Goal: Find contact information: Find contact information

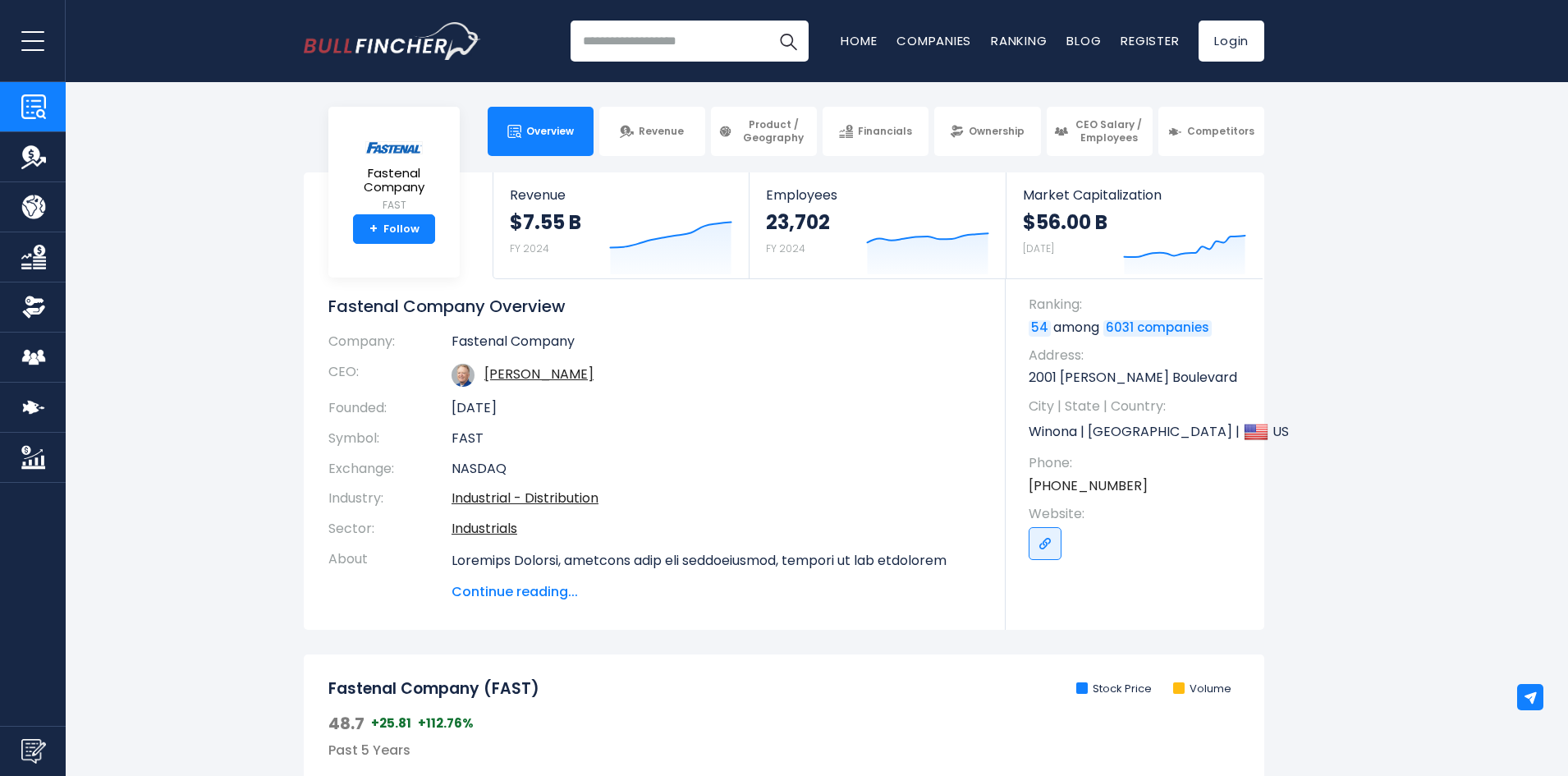
click at [472, 345] on td "Fastenal Company" at bounding box center [716, 344] width 530 height 24
drag, startPoint x: 472, startPoint y: 345, endPoint x: 493, endPoint y: 347, distance: 21.1
click at [473, 345] on td "Fastenal Company" at bounding box center [716, 344] width 530 height 24
click at [493, 347] on td "Fastenal Company" at bounding box center [716, 344] width 530 height 24
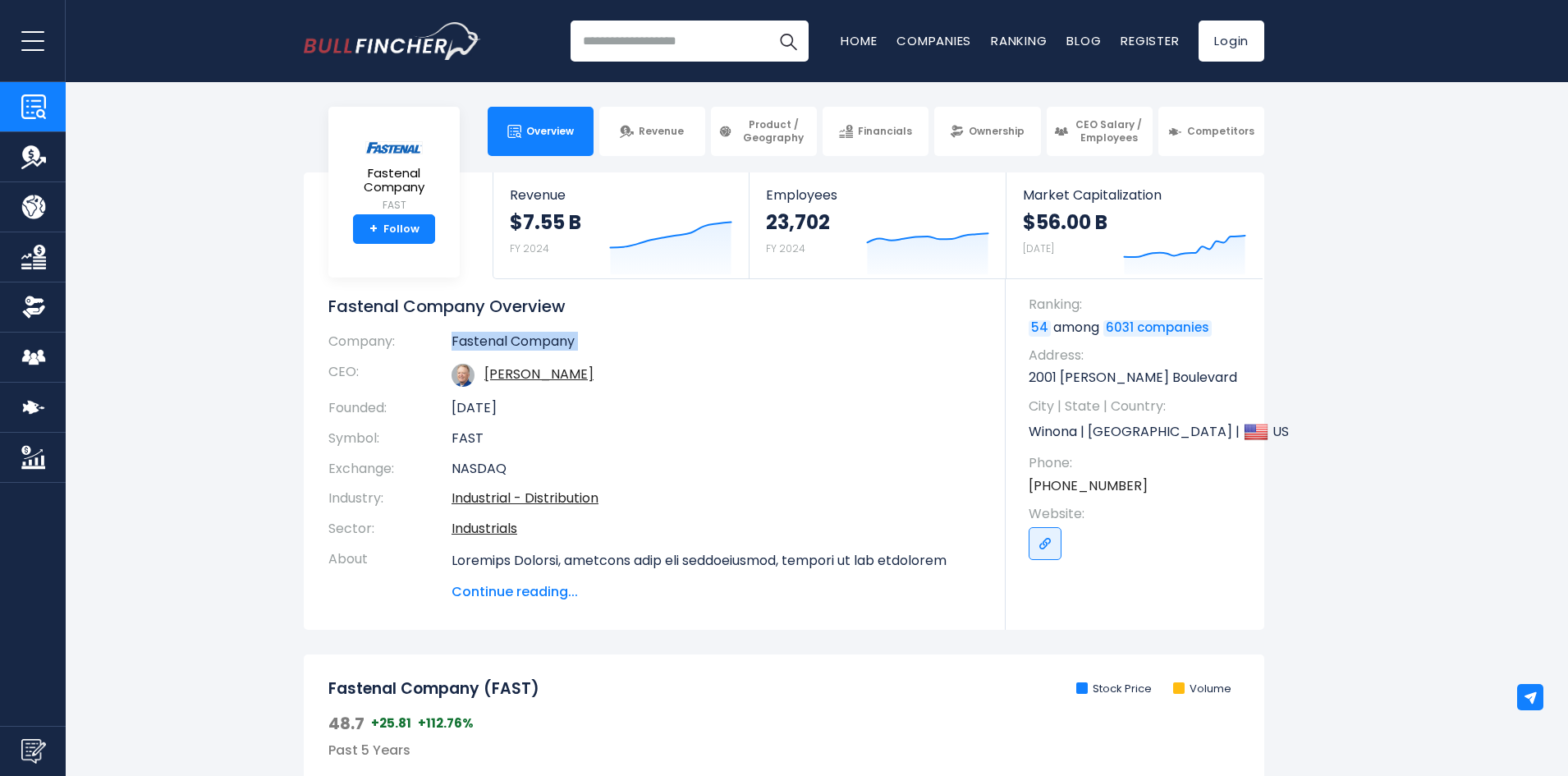
click at [493, 347] on td "Fastenal Company" at bounding box center [716, 344] width 530 height 24
click at [551, 346] on td "Fastenal Company" at bounding box center [716, 344] width 530 height 24
click at [1079, 378] on p "2001 [PERSON_NAME] Boulevard" at bounding box center [1138, 377] width 220 height 18
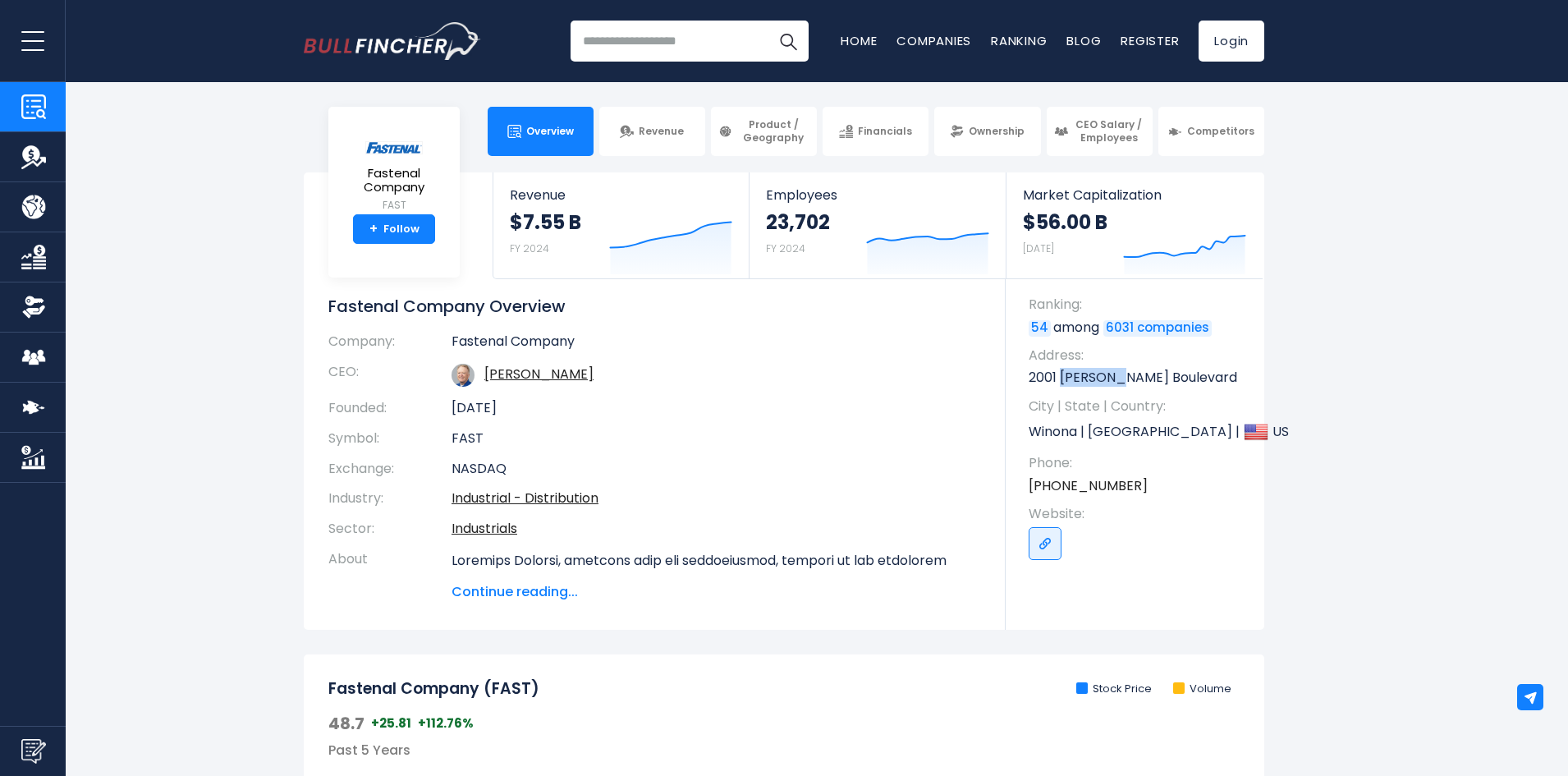
click at [1079, 378] on p "2001 [PERSON_NAME] Boulevard" at bounding box center [1138, 377] width 220 height 18
click at [1099, 378] on p "2001 [PERSON_NAME] Boulevard" at bounding box center [1138, 377] width 220 height 18
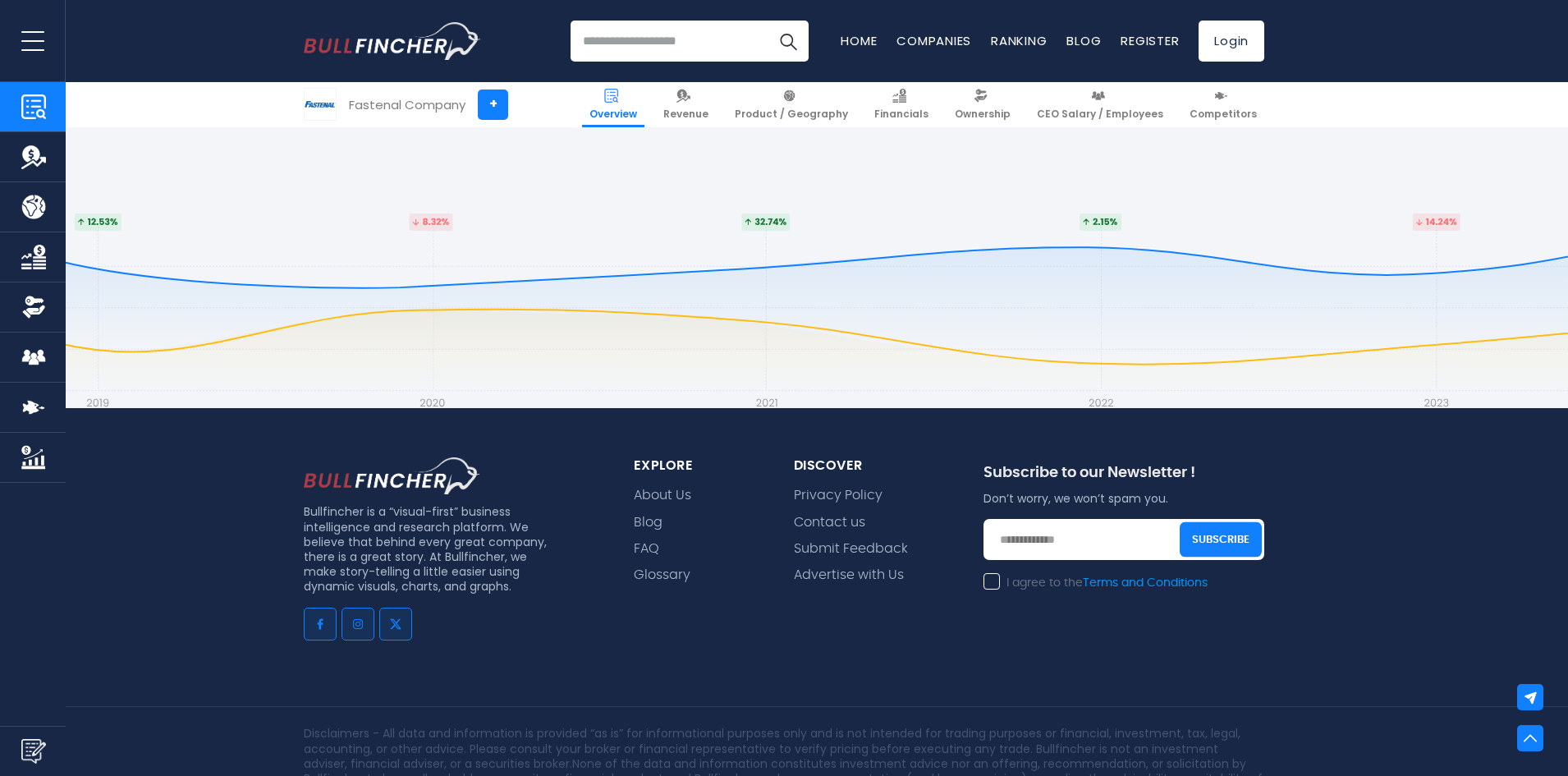
scroll to position [6726, 0]
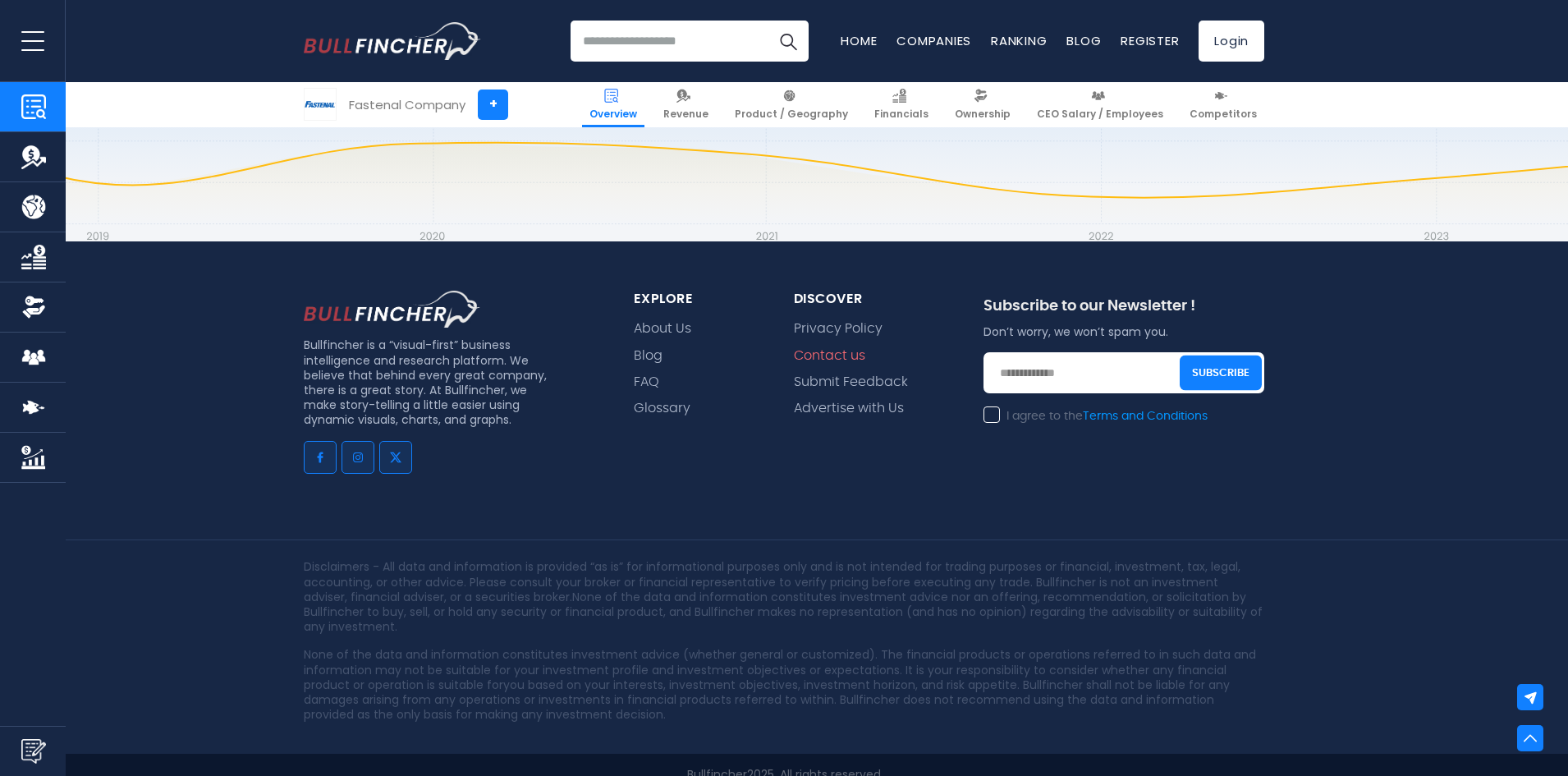
click at [813, 348] on link "Contact us" at bounding box center [830, 355] width 72 height 16
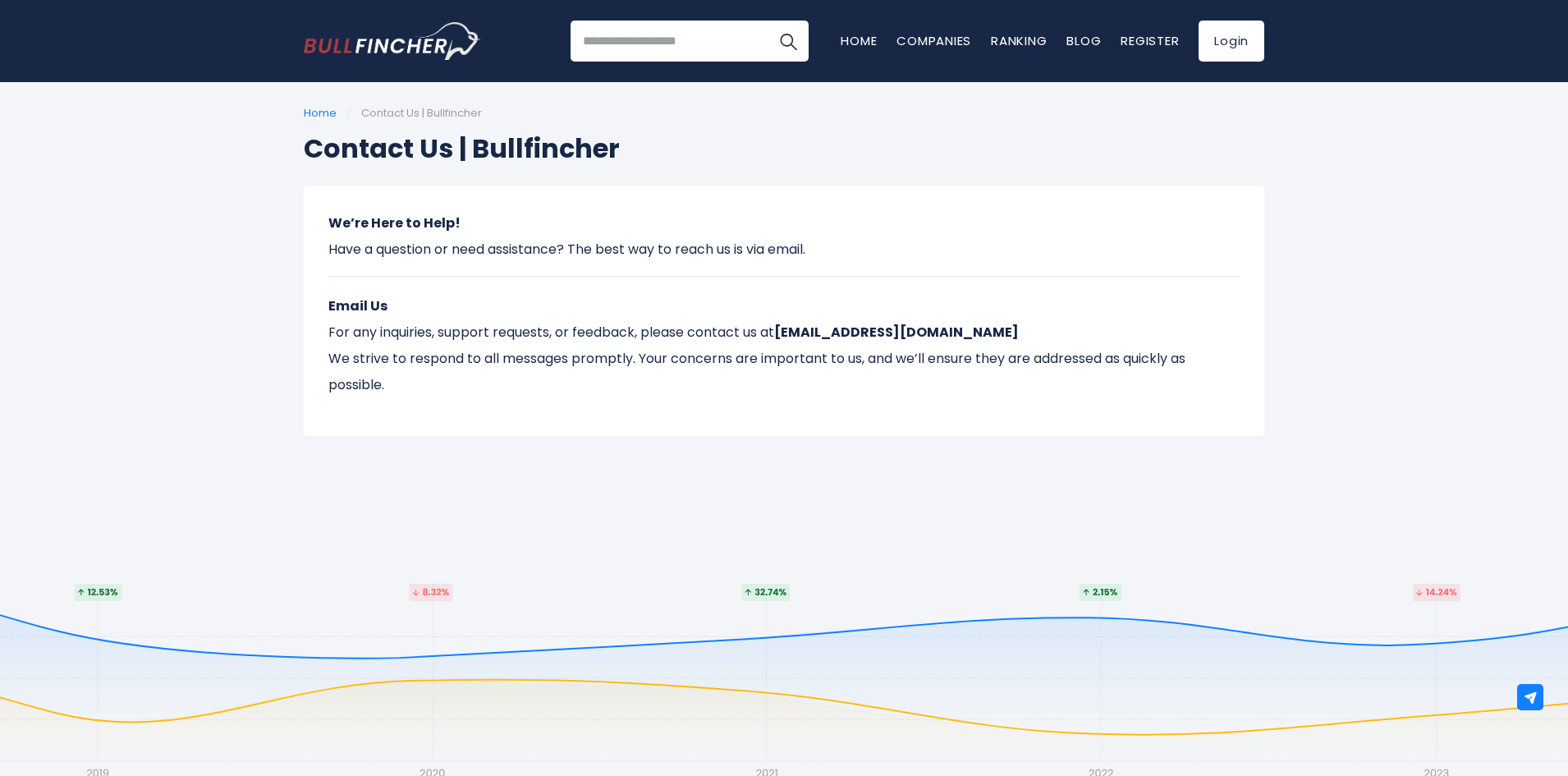
drag, startPoint x: 834, startPoint y: 340, endPoint x: 820, endPoint y: 304, distance: 38.6
click at [820, 303] on p "Email Us For any inquiries, support requests, or feedback, please contact us at…" at bounding box center [784, 346] width 911 height 105
drag, startPoint x: 782, startPoint y: 335, endPoint x: 959, endPoint y: 325, distance: 177.3
click at [959, 325] on p "Email Us For any inquiries, support requests, or feedback, please contact us at…" at bounding box center [784, 346] width 911 height 105
copy strong "contact@bullfincher.io"
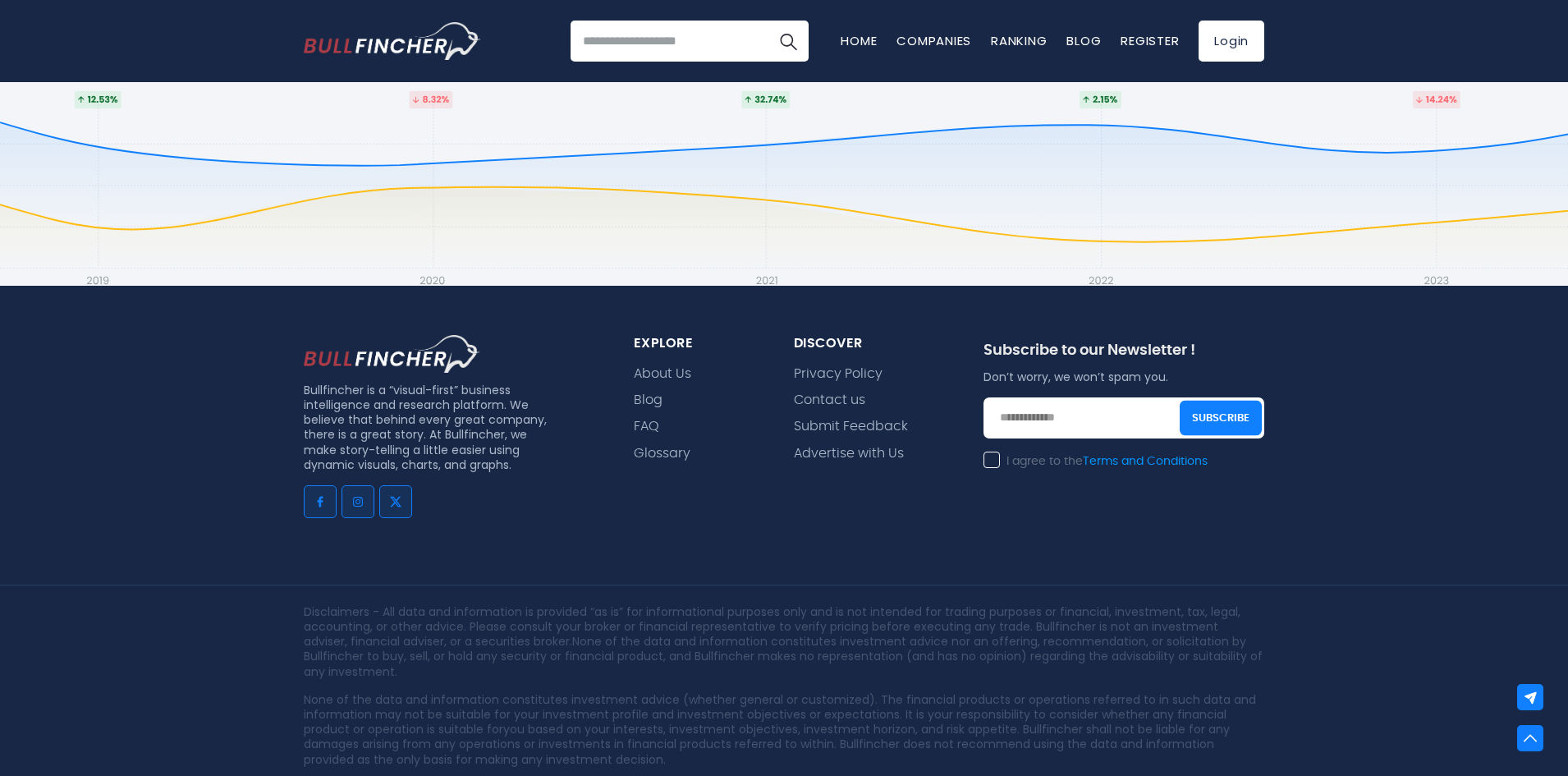
scroll to position [575, 0]
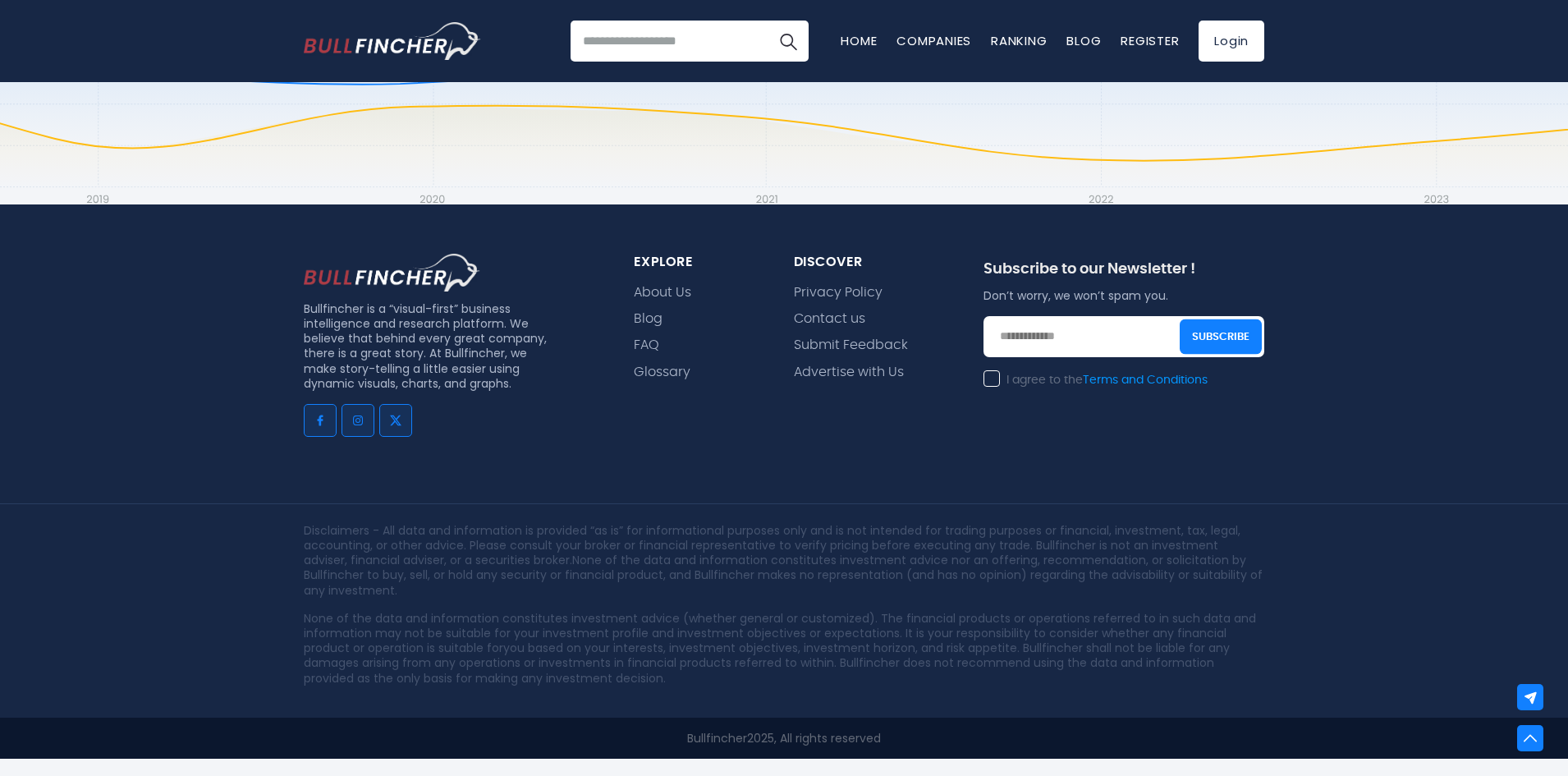
click at [324, 312] on p "Bullfincher is a “visual-first” business intelligence and research platform. We…" at bounding box center [428, 345] width 250 height 90
copy p "Bullfincher"
